Goal: Task Accomplishment & Management: Manage account settings

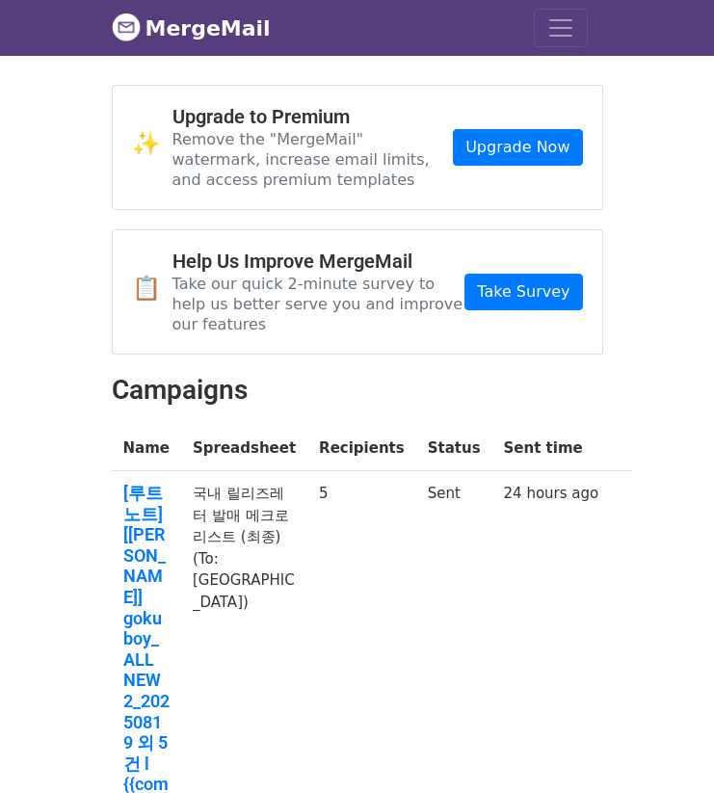
click at [595, 41] on nav "MergeMail Campaigns Templates Reports Open Gmail Daily emails left: 50 Help [EM…" at bounding box center [357, 28] width 491 height 56
click at [585, 35] on button "Toggle navigation" at bounding box center [561, 28] width 54 height 39
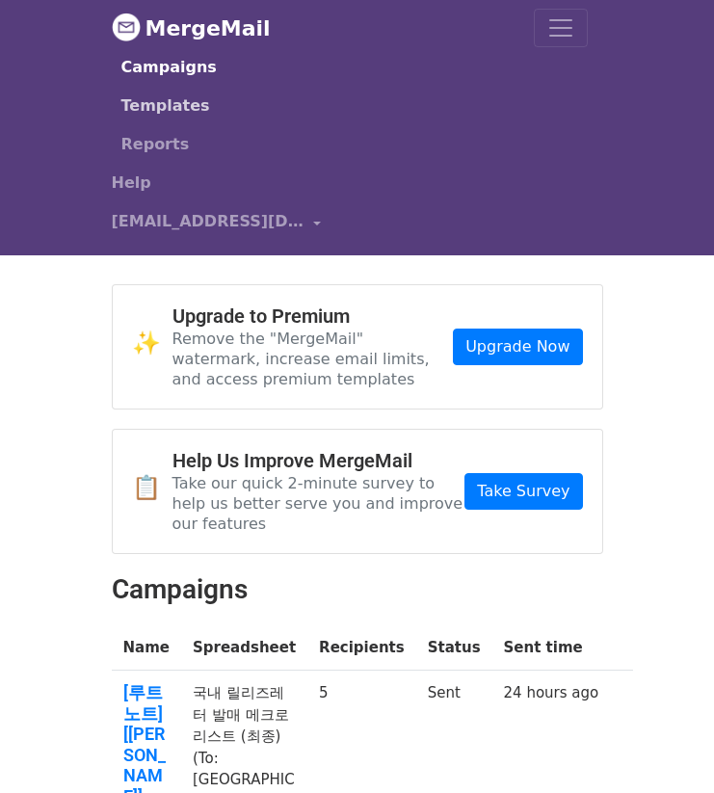
click at [187, 105] on link "Templates" at bounding box center [354, 106] width 466 height 39
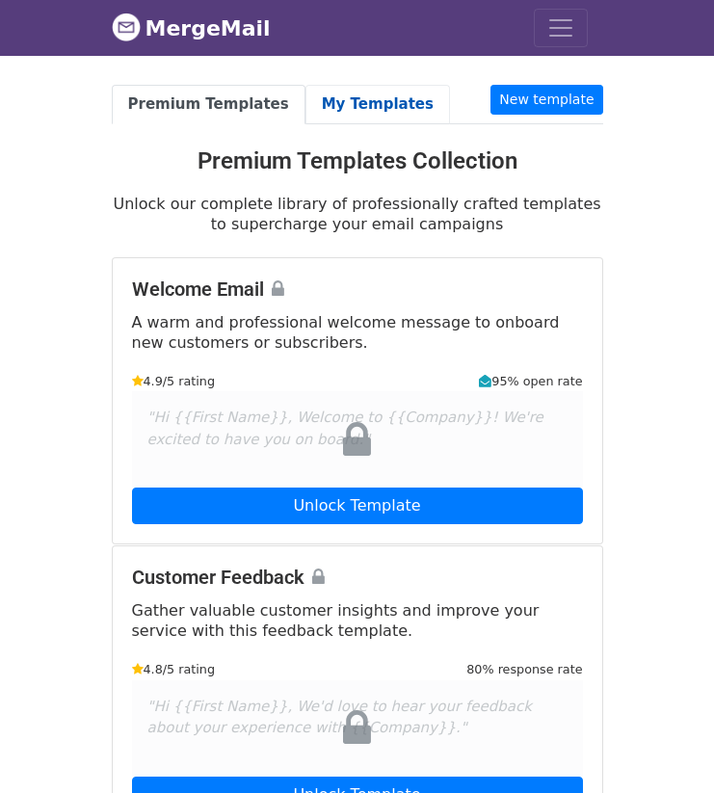
click at [323, 119] on link "My Templates" at bounding box center [377, 105] width 145 height 40
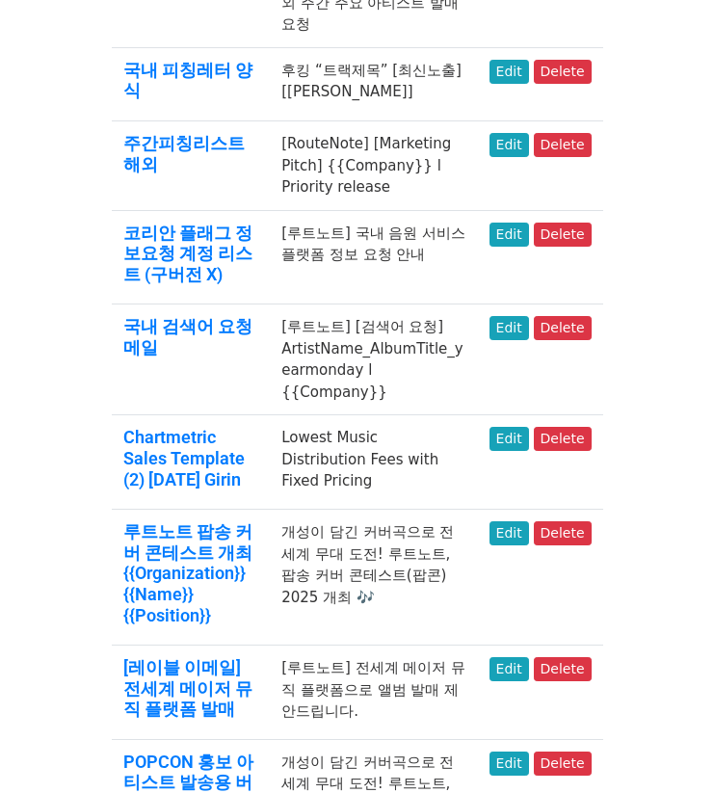
scroll to position [1543, 0]
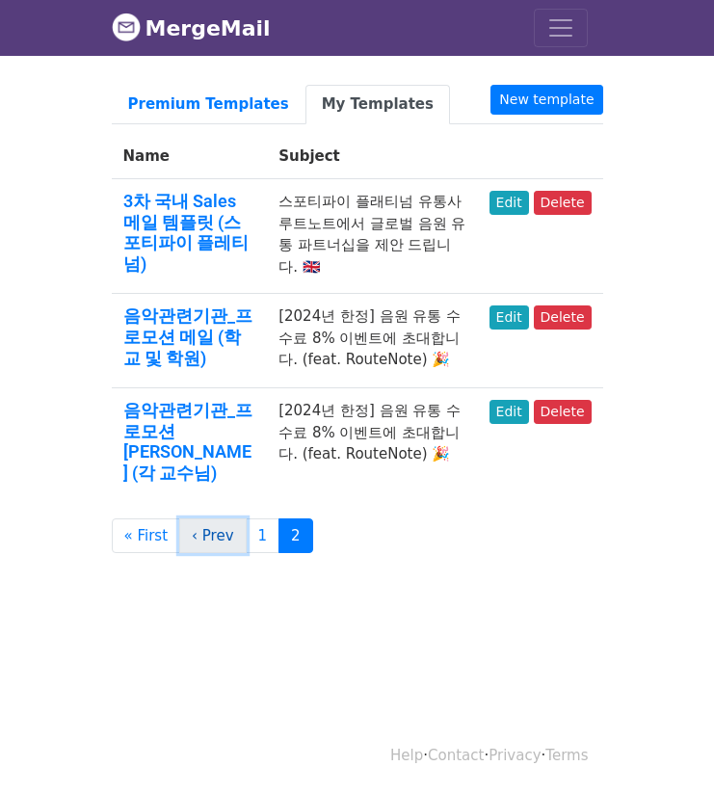
click at [216, 518] on link "‹ Prev" at bounding box center [212, 536] width 67 height 36
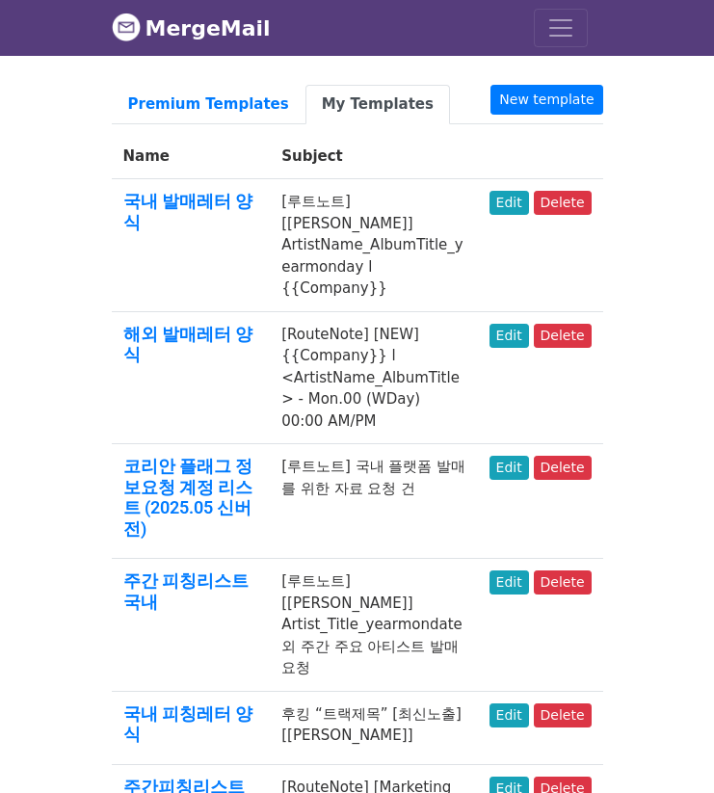
click at [355, 87] on link "My Templates" at bounding box center [377, 105] width 145 height 40
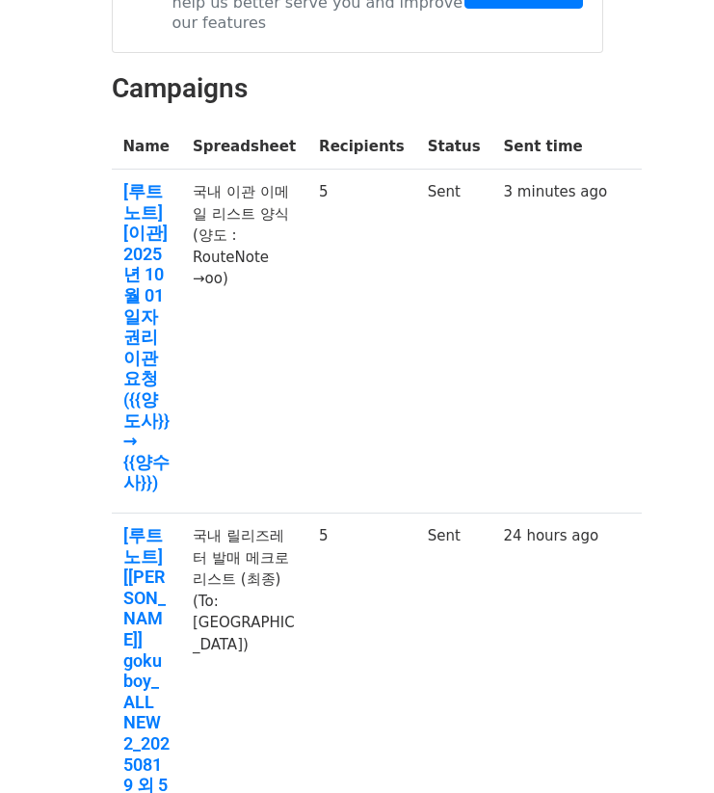
scroll to position [209, 0]
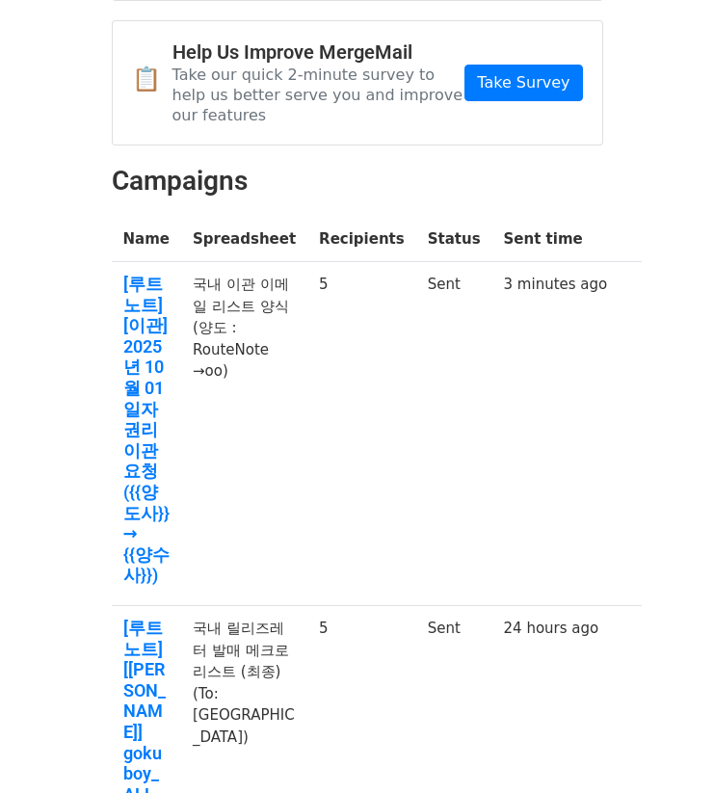
drag, startPoint x: 438, startPoint y: 488, endPoint x: 505, endPoint y: 377, distance: 129.2
click at [262, 262] on tr "[루트노트] [이관] 2025년 10월 01일자 권리 이관 요청 ({{양도사}} → {{양수사}}) 국내 이관 이메일 리스트 양식 (양도 : …" at bounding box center [377, 434] width 531 height 344
click at [565, 388] on td "3 minutes ago" at bounding box center [555, 434] width 127 height 344
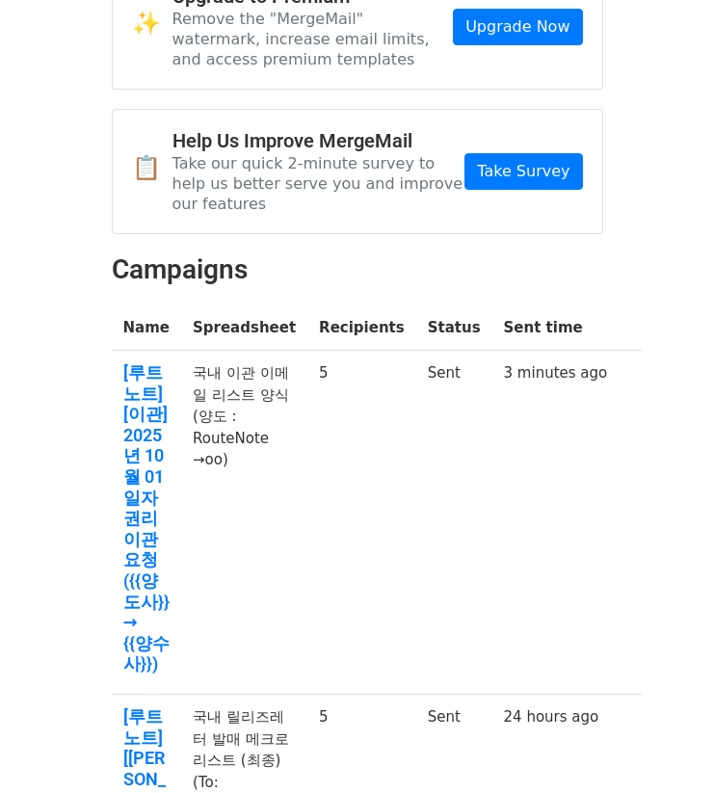
scroll to position [112, 0]
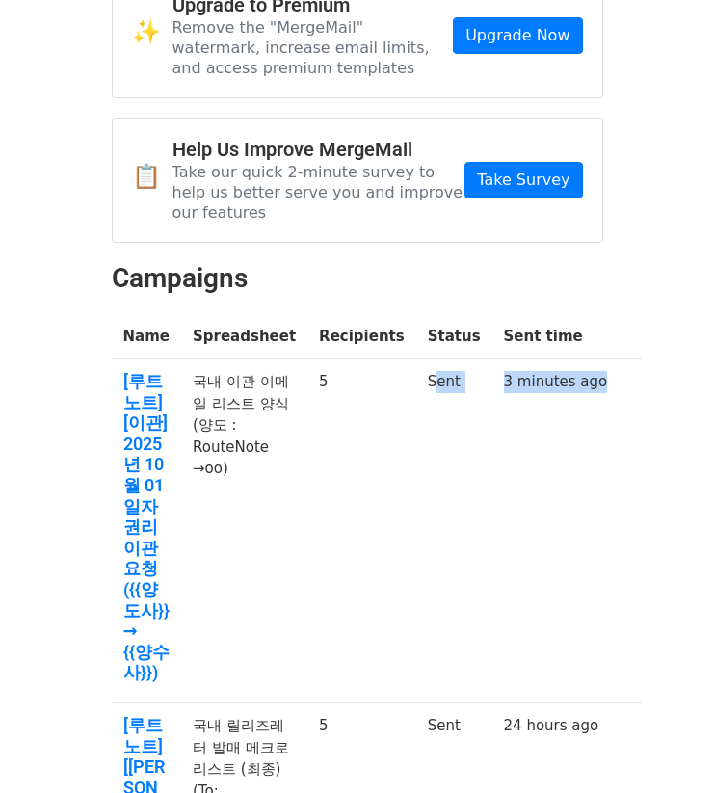
drag, startPoint x: 547, startPoint y: 437, endPoint x: 434, endPoint y: 340, distance: 149.6
click at [434, 359] on tr "[루트노트] [이관] 2025년 10월 01일자 권리 이관 요청 ({{양도사}} → {{양수사}}) 국내 이관 이메일 리스트 양식 (양도 : …" at bounding box center [377, 531] width 531 height 344
click at [545, 386] on td "3 minutes ago" at bounding box center [555, 531] width 127 height 344
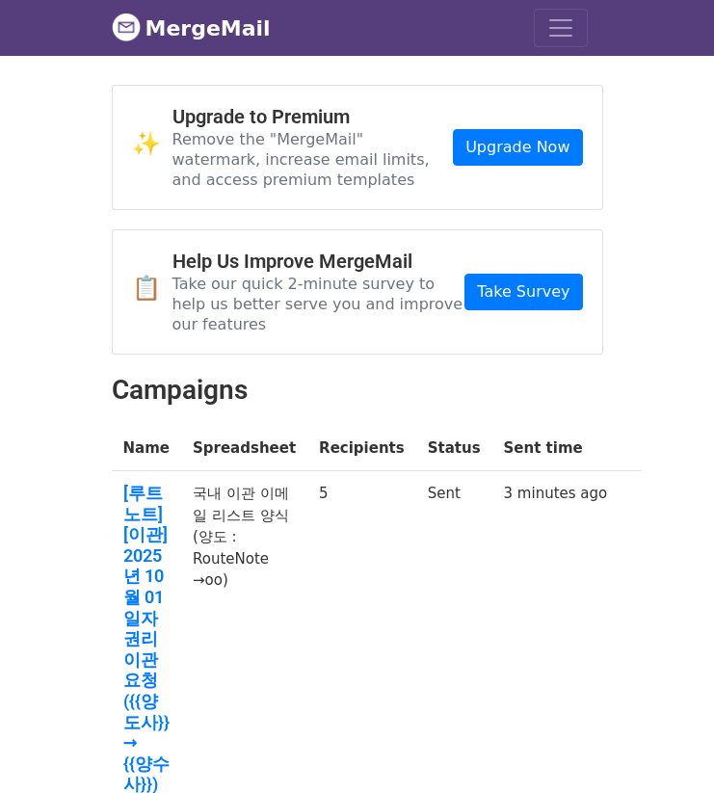
scroll to position [0, 0]
